Goal: Subscribe to service/newsletter

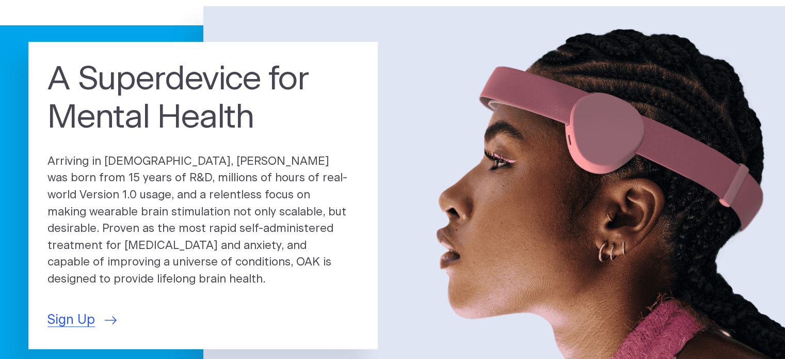
scroll to position [72, 0]
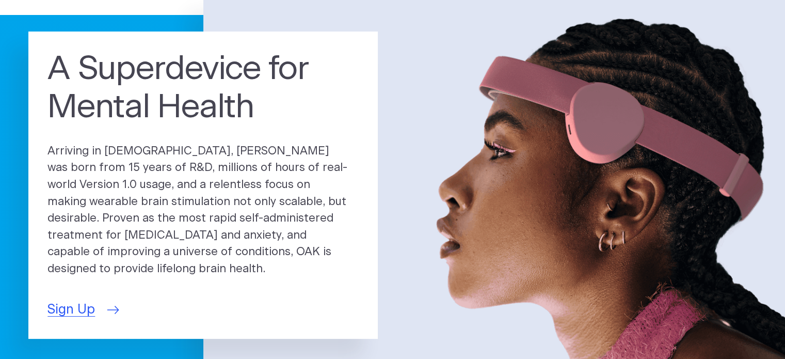
click at [60, 300] on span "Sign Up" at bounding box center [70, 310] width 47 height 20
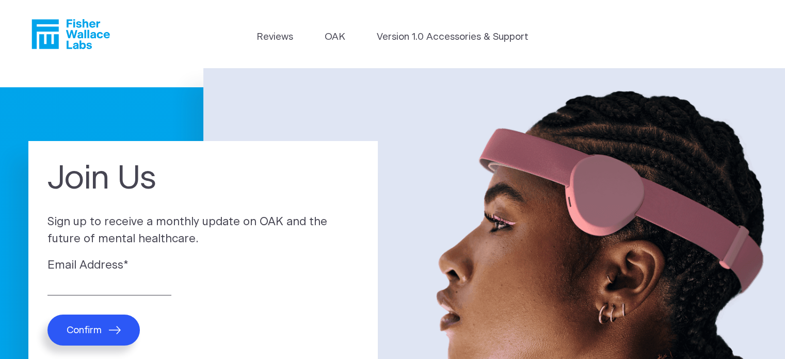
scroll to position [43, 0]
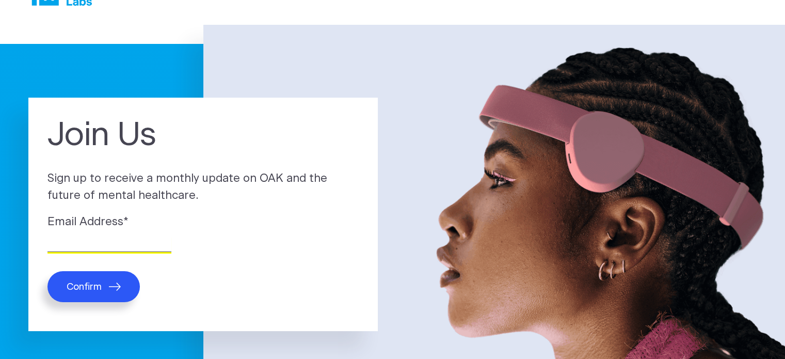
click at [103, 236] on input "Email Address *" at bounding box center [109, 244] width 124 height 16
type input "[EMAIL_ADDRESS][DOMAIN_NAME]"
click at [100, 278] on button "Confirm" at bounding box center [93, 286] width 92 height 31
click at [96, 284] on span "Confirm" at bounding box center [84, 287] width 35 height 12
